Goal: Information Seeking & Learning: Learn about a topic

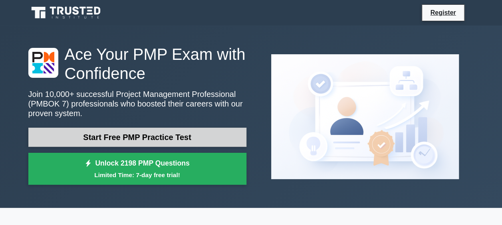
click at [173, 138] on link "Start Free PMP Practice Test" at bounding box center [137, 137] width 218 height 19
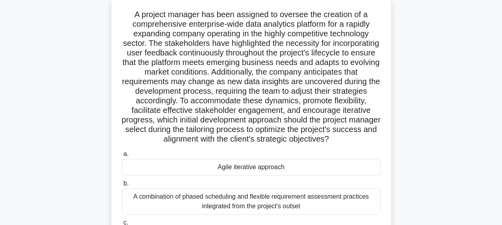
scroll to position [48, 0]
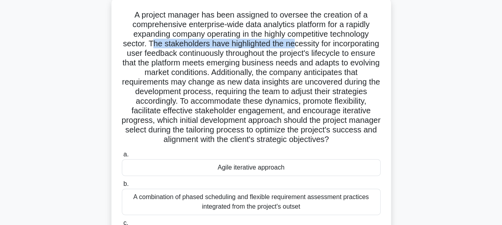
drag, startPoint x: 211, startPoint y: 42, endPoint x: 323, endPoint y: 42, distance: 111.9
click at [323, 42] on h5 "A project manager has been assigned to oversee the creation of a comprehensive …" at bounding box center [251, 77] width 261 height 135
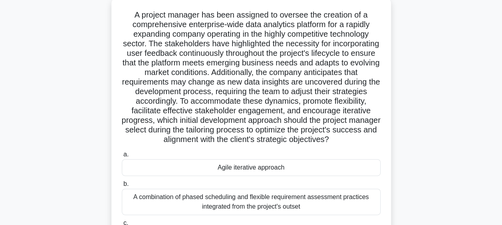
drag, startPoint x: 323, startPoint y: 42, endPoint x: 273, endPoint y: 52, distance: 50.9
click at [273, 52] on h5 "A project manager has been assigned to oversee the creation of a comprehensive …" at bounding box center [251, 77] width 261 height 135
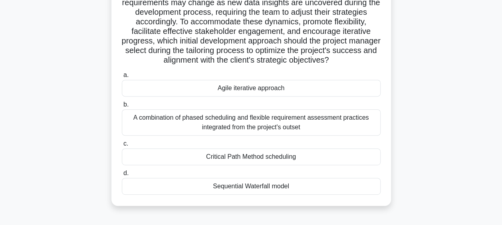
scroll to position [127, 0]
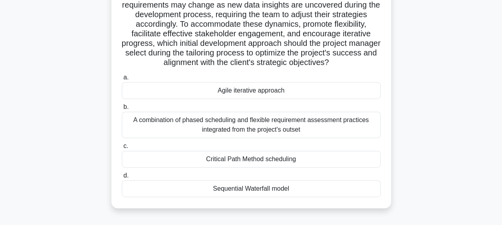
click at [445, 146] on div "A project manager has been assigned to oversee the creation of a comprehensive …" at bounding box center [252, 69] width 456 height 298
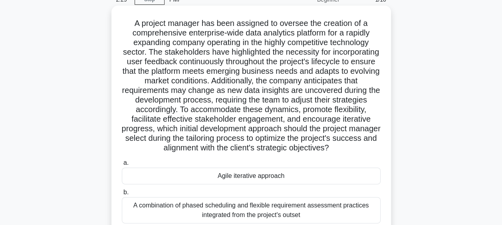
scroll to position [0, 0]
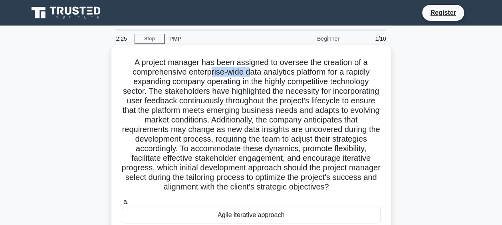
drag, startPoint x: 209, startPoint y: 73, endPoint x: 251, endPoint y: 74, distance: 41.6
click at [251, 74] on h5 "A project manager has been assigned to oversee the creation of a comprehensive …" at bounding box center [251, 125] width 261 height 135
drag, startPoint x: 202, startPoint y: 82, endPoint x: 259, endPoint y: 83, distance: 56.3
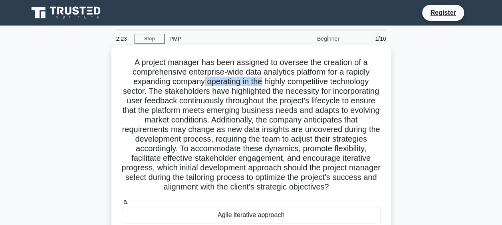
click at [259, 83] on h5 "A project manager has been assigned to oversee the creation of a comprehensive …" at bounding box center [251, 125] width 261 height 135
click at [174, 88] on h5 "A project manager has been assigned to oversee the creation of a comprehensive …" at bounding box center [251, 125] width 261 height 135
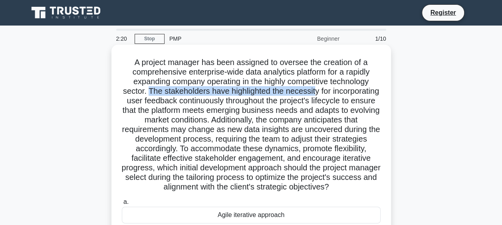
drag, startPoint x: 171, startPoint y: 88, endPoint x: 326, endPoint y: 95, distance: 155.6
click at [326, 95] on h5 "A project manager has been assigned to oversee the creation of a comprehensive …" at bounding box center [251, 125] width 261 height 135
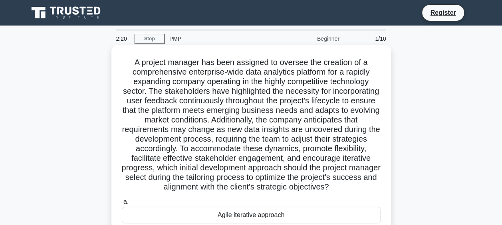
click at [200, 110] on h5 "A project manager has been assigned to oversee the creation of a comprehensive …" at bounding box center [251, 125] width 261 height 135
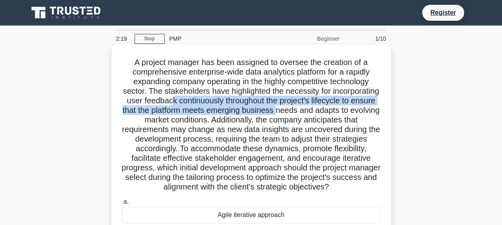
drag, startPoint x: 227, startPoint y: 105, endPoint x: 354, endPoint y: 112, distance: 126.4
click at [354, 112] on h5 "A project manager has been assigned to oversee the creation of a comprehensive …" at bounding box center [251, 125] width 261 height 135
drag, startPoint x: 354, startPoint y: 112, endPoint x: 218, endPoint y: 111, distance: 135.5
click at [218, 111] on h5 "A project manager has been assigned to oversee the creation of a comprehensive …" at bounding box center [251, 125] width 261 height 135
click at [167, 109] on h5 "A project manager has been assigned to oversee the creation of a comprehensive …" at bounding box center [251, 125] width 261 height 135
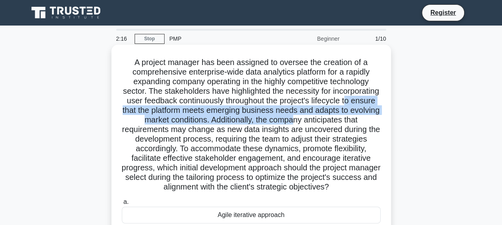
drag, startPoint x: 161, startPoint y: 112, endPoint x: 365, endPoint y: 117, distance: 203.5
click at [365, 117] on h5 "A project manager has been assigned to oversee the creation of a comprehensive …" at bounding box center [251, 125] width 261 height 135
click at [285, 123] on h5 "A project manager has been assigned to oversee the creation of a comprehensive …" at bounding box center [251, 125] width 261 height 135
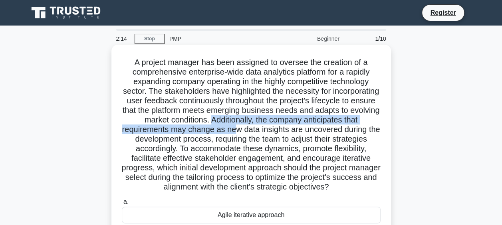
drag, startPoint x: 281, startPoint y: 120, endPoint x: 304, endPoint y: 130, distance: 24.3
click at [304, 130] on h5 "A project manager has been assigned to oversee the creation of a comprehensive …" at bounding box center [251, 125] width 261 height 135
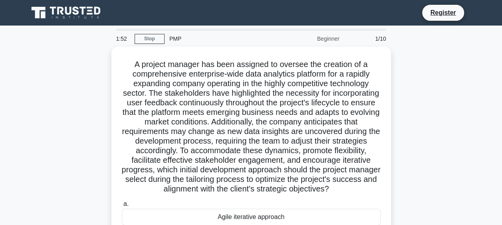
click at [468, 112] on div "A project manager has been assigned to oversee the creation of a comprehensive …" at bounding box center [252, 196] width 456 height 298
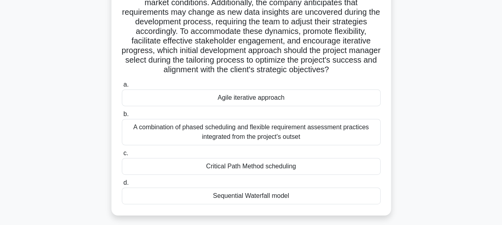
scroll to position [118, 0]
